Goal: Check status: Check status

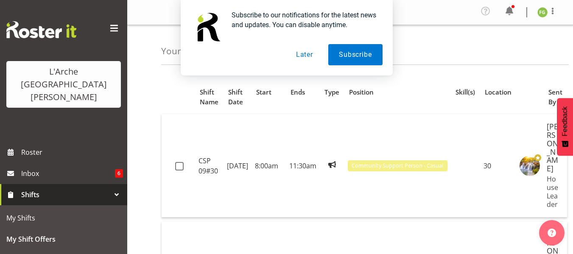
click at [302, 51] on button "Later" at bounding box center [305, 54] width 38 height 21
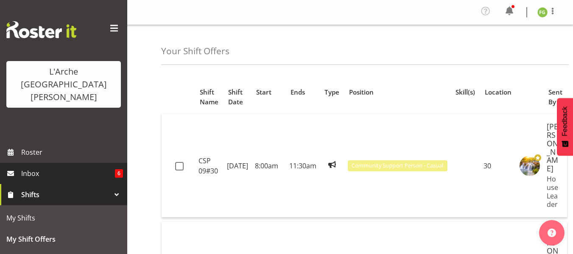
click at [47, 167] on span "Inbox" at bounding box center [68, 173] width 94 height 13
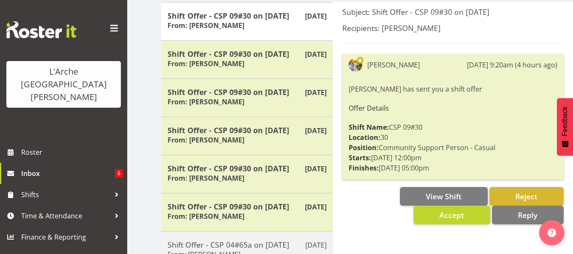
scroll to position [122, 0]
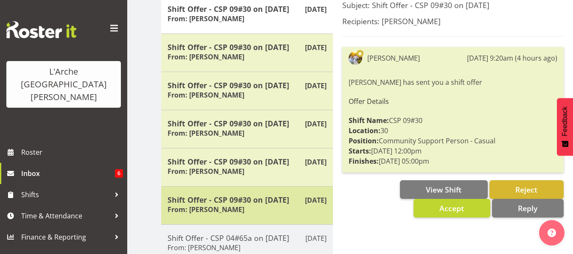
click at [260, 202] on h5 "Shift Offer - CSP 09#30 on 14/09/25" at bounding box center [247, 199] width 159 height 9
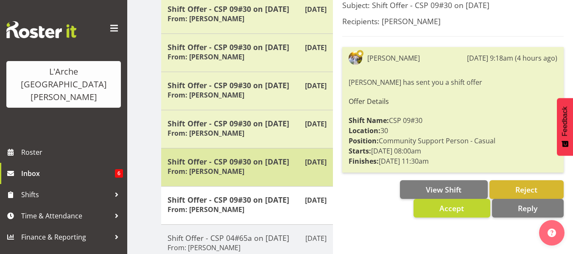
click at [270, 172] on div "Shift Offer - CSP 09#30 on 14/09/25 From: Aizza Garduque" at bounding box center [247, 167] width 159 height 21
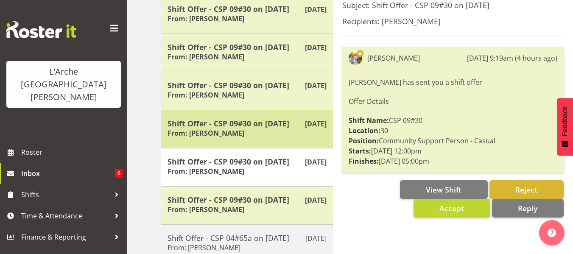
click at [262, 142] on div "Aug 27th Shift Offer - CSP 09#30 on 21/09/25 From: Aizza Garduque" at bounding box center [247, 129] width 172 height 38
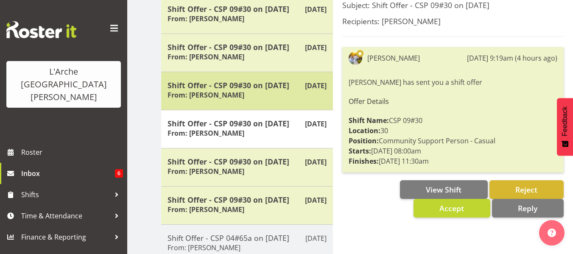
click at [278, 104] on div "Aug 27th Shift Offer - CSP 09#30 on 21/09/25 From: Aizza Garduque" at bounding box center [247, 91] width 172 height 38
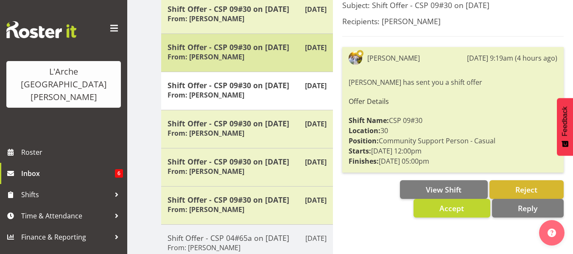
click at [258, 59] on div "Shift Offer - CSP 09#30 on 28/09/25 From: Aizza Garduque" at bounding box center [247, 52] width 159 height 21
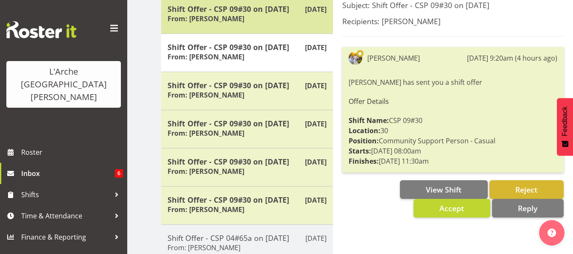
click at [257, 13] on h5 "Shift Offer - CSP 09#30 on 28/09/25" at bounding box center [247, 8] width 159 height 9
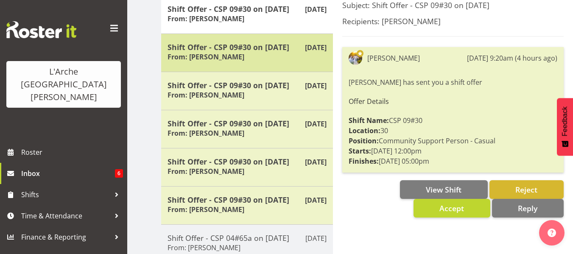
click at [258, 62] on div "Shift Offer - CSP 09#30 on 28/09/25 From: Aizza Garduque" at bounding box center [247, 52] width 159 height 21
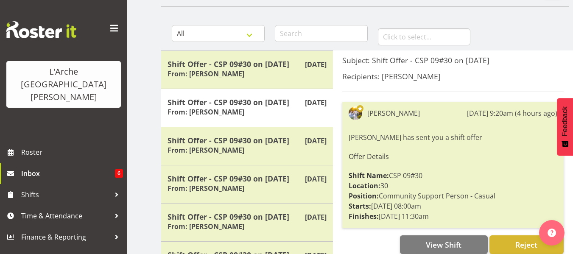
scroll to position [70, 0]
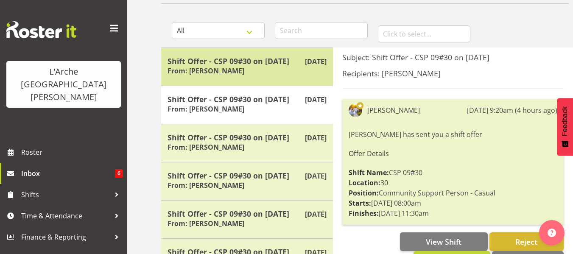
click at [312, 74] on div "Shift Offer - CSP 09#30 on 28/09/25 From: Aizza Garduque" at bounding box center [247, 66] width 159 height 21
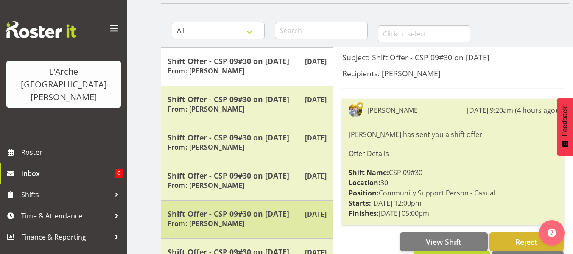
click at [282, 236] on div "Aug 27th Shift Offer - CSP 09#30 on 14/09/25 From: Aizza Garduque" at bounding box center [247, 219] width 172 height 38
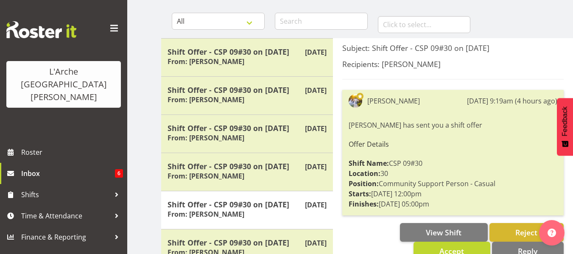
scroll to position [115, 0]
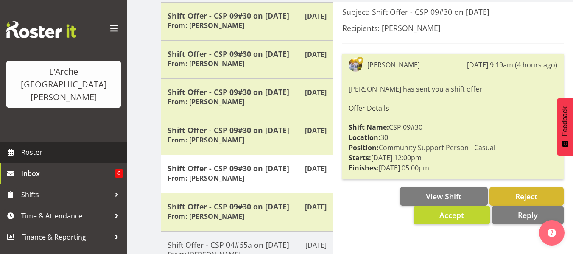
click at [22, 146] on span "Roster" at bounding box center [72, 152] width 102 height 13
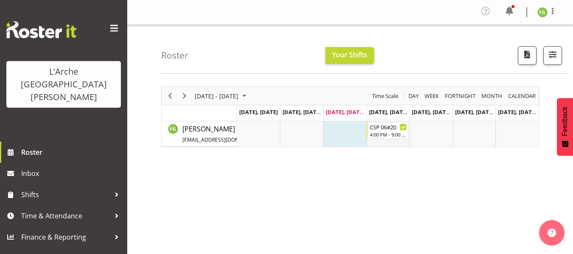
click at [377, 139] on td "Timeline Week of August 27, 2025" at bounding box center [388, 133] width 43 height 25
click at [298, 137] on td "Timeline Week of August 27, 2025" at bounding box center [301, 133] width 43 height 25
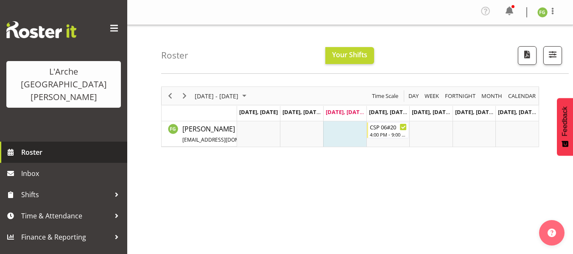
click at [61, 146] on span "Roster" at bounding box center [72, 152] width 102 height 13
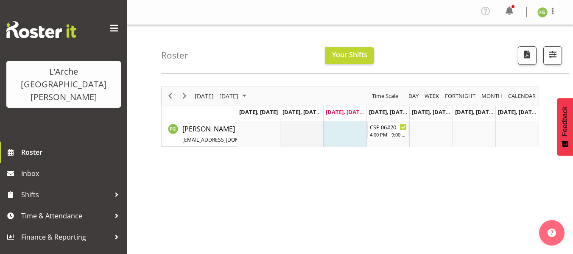
click at [298, 139] on td "Timeline Week of August 27, 2025" at bounding box center [301, 133] width 43 height 25
click at [297, 127] on td "Timeline Week of August 27, 2025" at bounding box center [301, 133] width 43 height 25
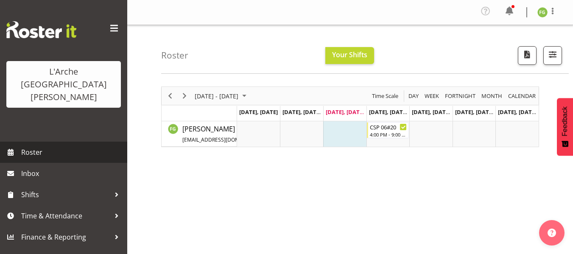
click at [39, 146] on span "Roster" at bounding box center [72, 152] width 102 height 13
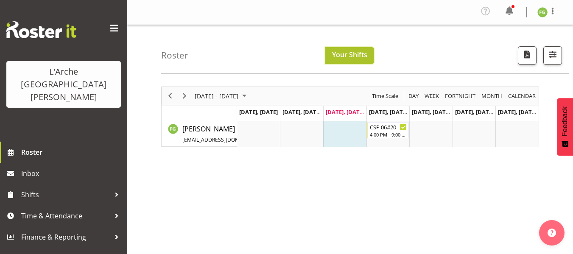
click at [346, 59] on span "Your Shifts" at bounding box center [349, 54] width 35 height 9
click at [553, 61] on span "button" at bounding box center [553, 57] width 3 height 10
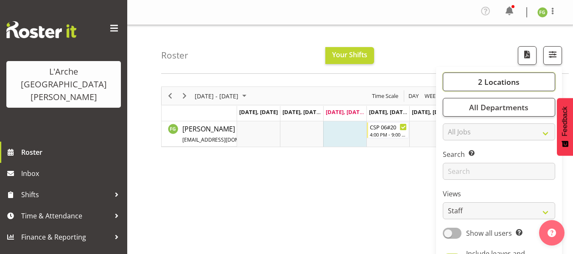
click at [494, 90] on button "2 Locations" at bounding box center [499, 82] width 112 height 19
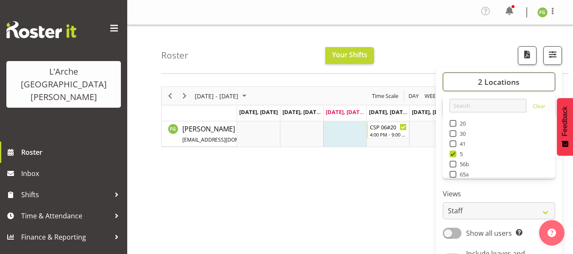
scroll to position [102, 0]
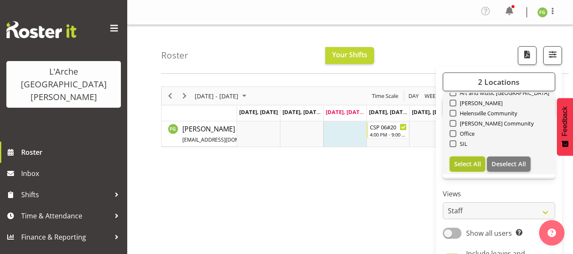
click at [457, 166] on span "Select All" at bounding box center [467, 164] width 27 height 8
checkbox input "true"
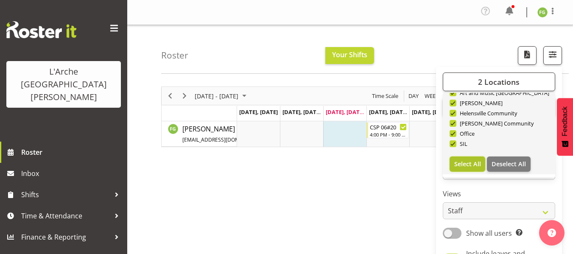
checkbox input "true"
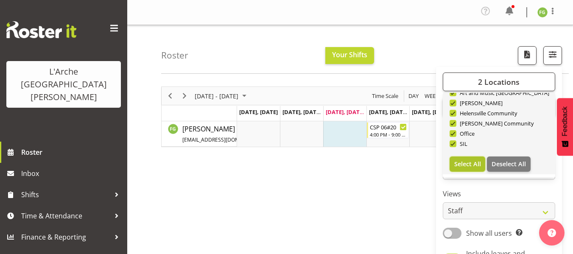
checkbox input "true"
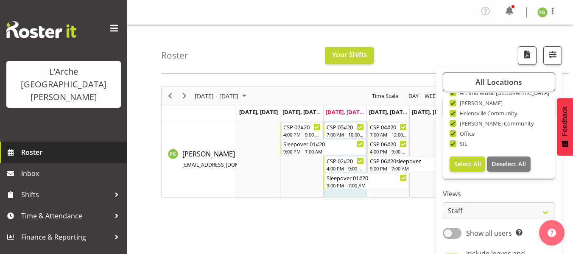
click at [69, 146] on span "Roster" at bounding box center [72, 152] width 102 height 13
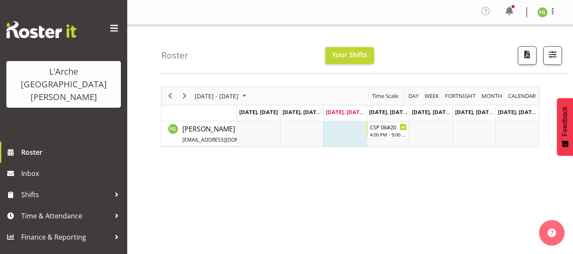
click at [543, 54] on div at bounding box center [549, 55] width 25 height 19
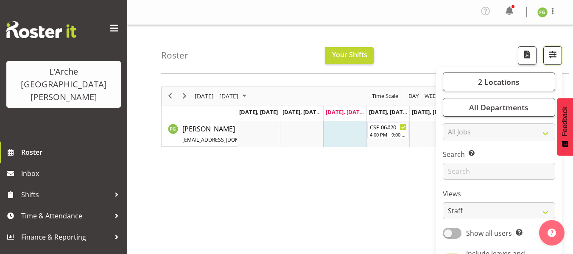
click at [544, 54] on button "button" at bounding box center [553, 55] width 19 height 19
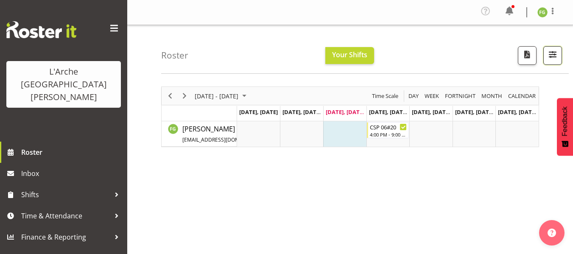
click at [544, 54] on button "button" at bounding box center [553, 55] width 19 height 19
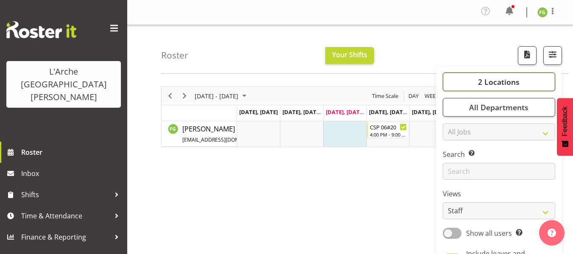
click at [527, 90] on button "2 Locations" at bounding box center [499, 82] width 112 height 19
